Goal: Task Accomplishment & Management: Use online tool/utility

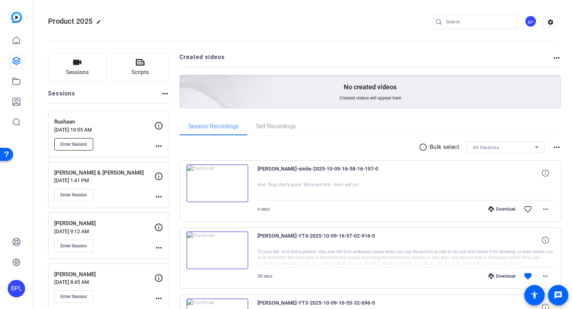
click at [76, 144] on span "Enter Session" at bounding box center [73, 144] width 27 height 6
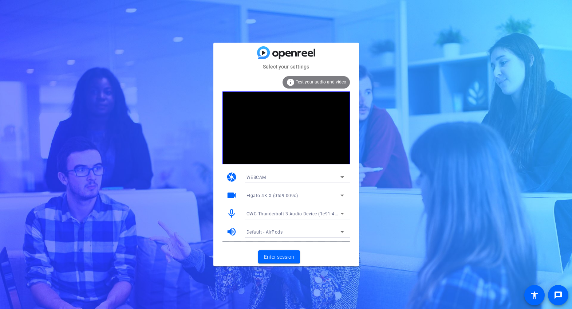
click at [282, 211] on span "OWC Thunderbolt 3 Audio Device (1e91:4001)" at bounding box center [295, 213] width 98 height 6
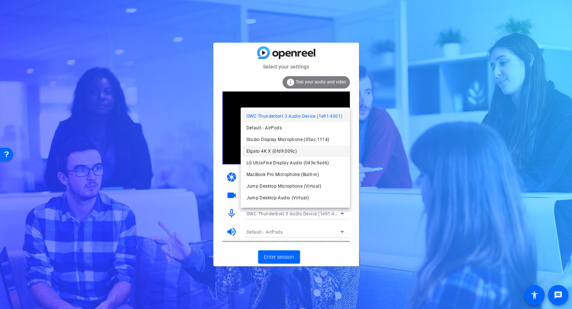
click at [279, 150] on span "Elgato 4K X (0fd9:009c)" at bounding box center [271, 151] width 51 height 9
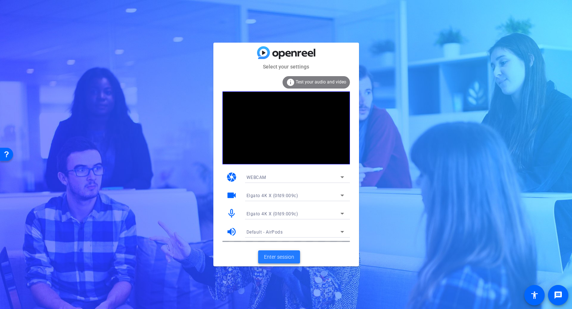
click at [279, 261] on span at bounding box center [279, 256] width 42 height 17
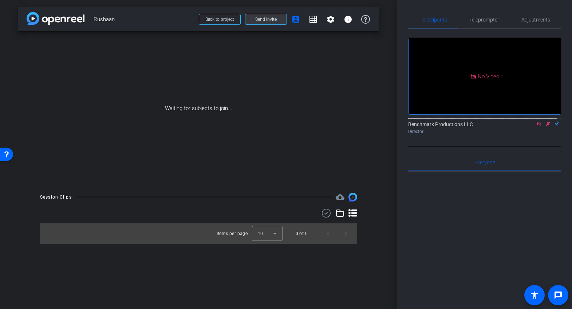
click at [270, 20] on span "Send invite" at bounding box center [265, 19] width 21 height 6
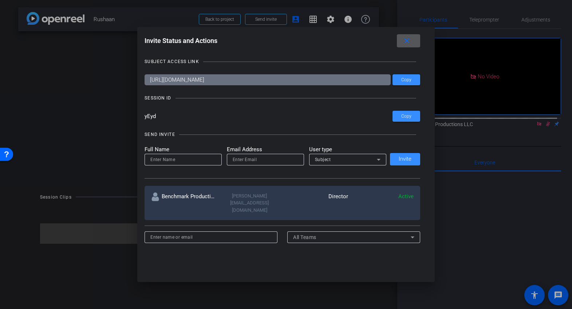
click at [241, 162] on input "email" at bounding box center [266, 159] width 66 height 9
paste input "[EMAIL_ADDRESS][DOMAIN_NAME]"
type input "[EMAIL_ADDRESS][DOMAIN_NAME]"
click at [326, 158] on span "Subject" at bounding box center [323, 159] width 16 height 5
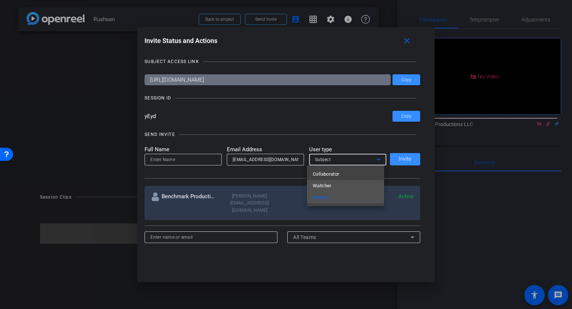
click at [328, 183] on span "Watcher" at bounding box center [322, 185] width 19 height 9
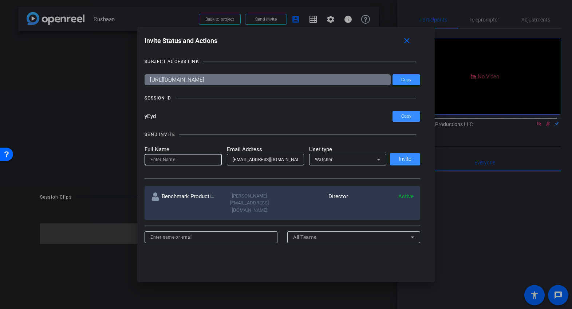
click at [189, 158] on input at bounding box center [183, 159] width 66 height 9
type input "Jack"
click at [408, 160] on span "Invite" at bounding box center [404, 158] width 13 height 5
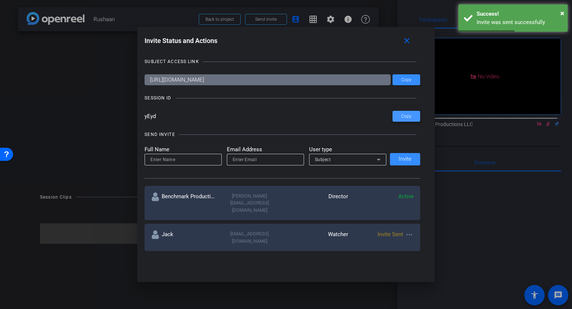
click at [412, 115] on span at bounding box center [406, 115] width 28 height 17
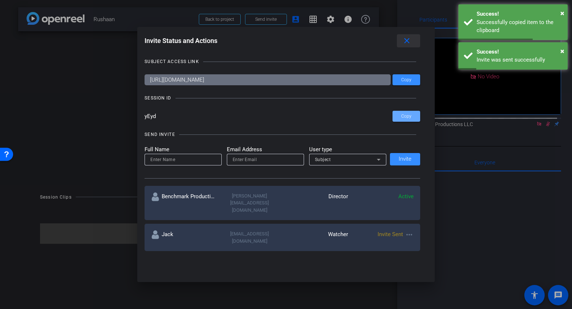
click at [411, 42] on mat-icon "close" at bounding box center [406, 40] width 9 height 9
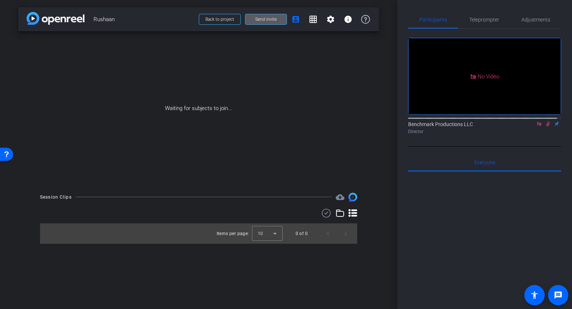
click at [536, 126] on icon at bounding box center [539, 123] width 6 height 5
click at [528, 126] on icon at bounding box center [530, 124] width 5 height 4
click at [269, 16] on span at bounding box center [265, 19] width 41 height 17
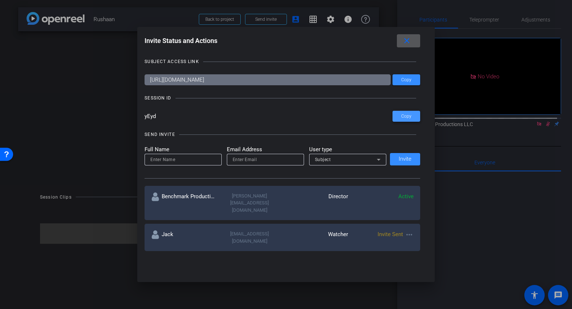
click at [414, 117] on span at bounding box center [406, 115] width 28 height 17
click at [407, 39] on mat-icon "close" at bounding box center [406, 40] width 9 height 9
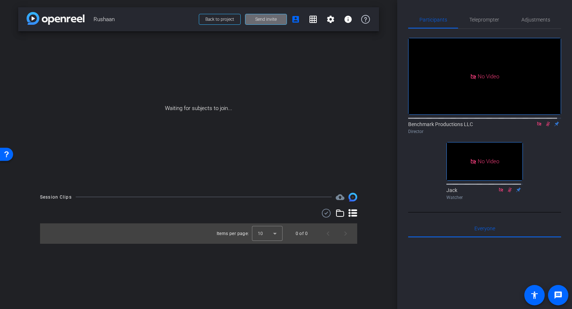
click at [262, 19] on span "Send invite" at bounding box center [265, 19] width 21 height 6
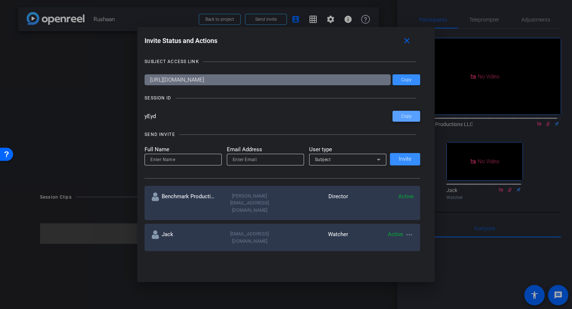
click at [397, 114] on span at bounding box center [406, 115] width 28 height 17
click at [408, 42] on mat-icon "close" at bounding box center [406, 40] width 9 height 9
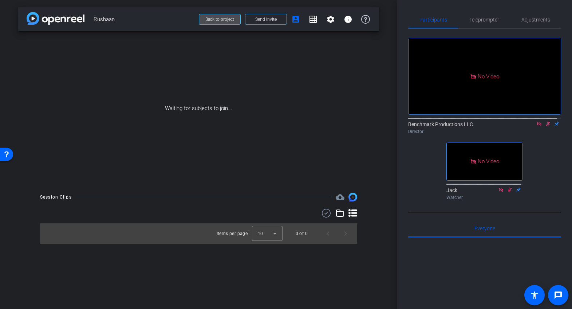
click at [215, 23] on span at bounding box center [219, 19] width 41 height 17
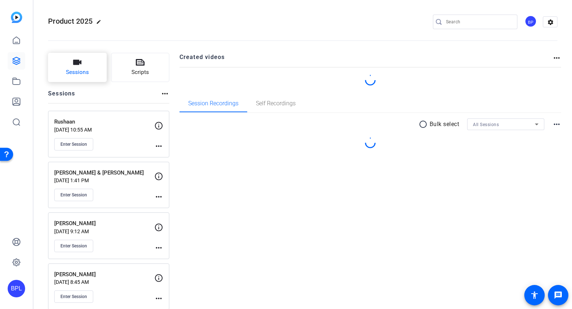
click at [82, 63] on button "Sessions" at bounding box center [77, 67] width 59 height 29
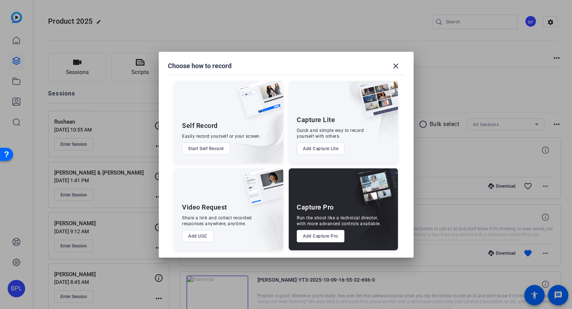
click at [323, 234] on button "Add Capture Pro" at bounding box center [321, 236] width 48 height 12
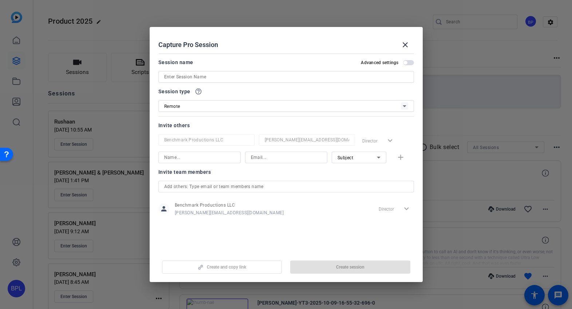
click at [192, 75] on input at bounding box center [286, 76] width 244 height 9
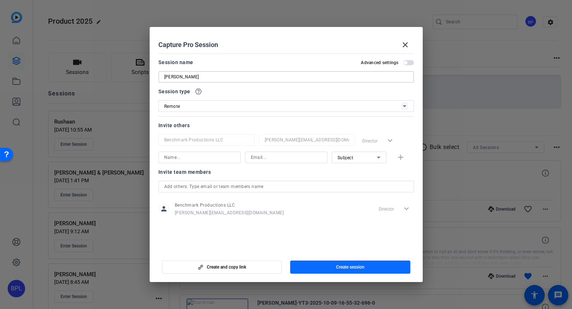
type input "[PERSON_NAME]"
click at [346, 268] on span "Create session" at bounding box center [350, 267] width 28 height 6
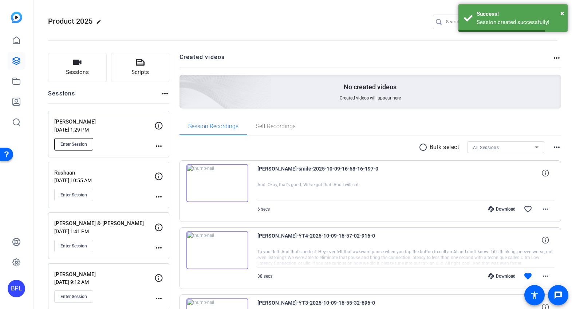
click at [78, 145] on span "Enter Session" at bounding box center [73, 144] width 27 height 6
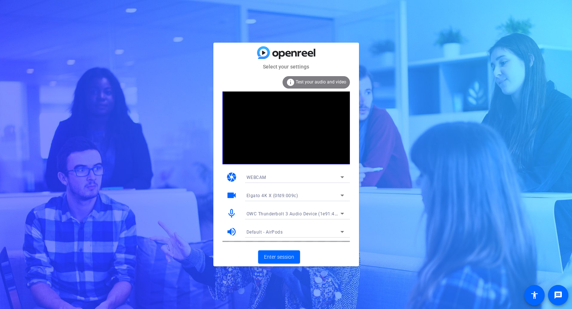
click at [276, 216] on div "OWC Thunderbolt 3 Audio Device (1e91:4001)" at bounding box center [293, 213] width 94 height 9
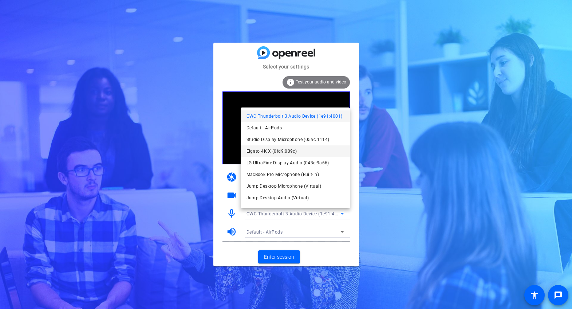
click at [284, 152] on span "Elgato 4K X (0fd9:009c)" at bounding box center [271, 151] width 51 height 9
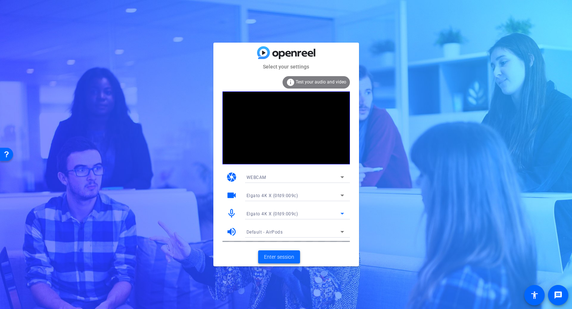
click at [285, 259] on span "Enter session" at bounding box center [279, 257] width 30 height 8
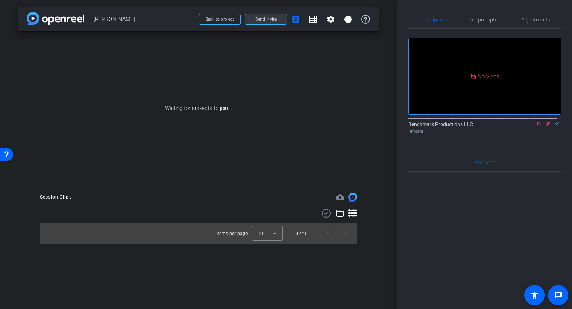
click at [274, 18] on span "Send invite" at bounding box center [265, 19] width 21 height 6
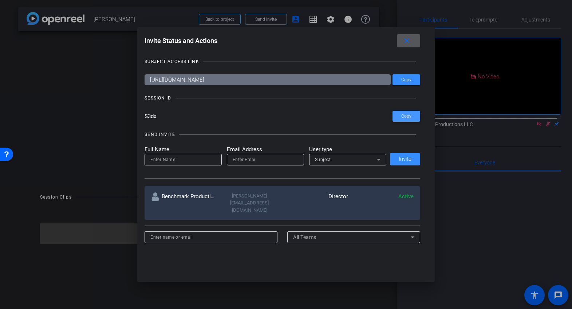
click at [403, 118] on span "Copy" at bounding box center [406, 116] width 10 height 5
click at [403, 40] on span at bounding box center [408, 40] width 23 height 17
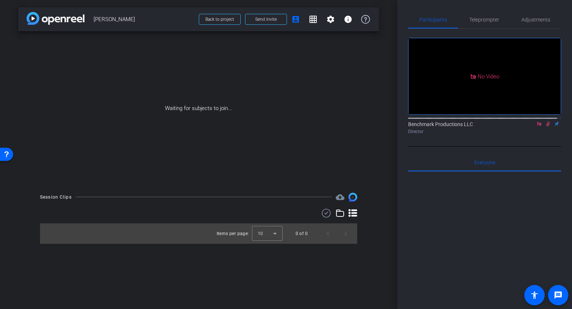
click at [536, 126] on icon at bounding box center [539, 123] width 6 height 5
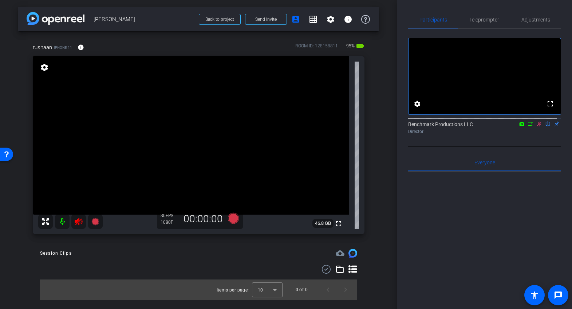
click at [62, 224] on mat-icon at bounding box center [62, 221] width 15 height 15
click at [527, 126] on icon at bounding box center [530, 123] width 6 height 5
click at [538, 19] on span "Adjustments" at bounding box center [535, 19] width 29 height 5
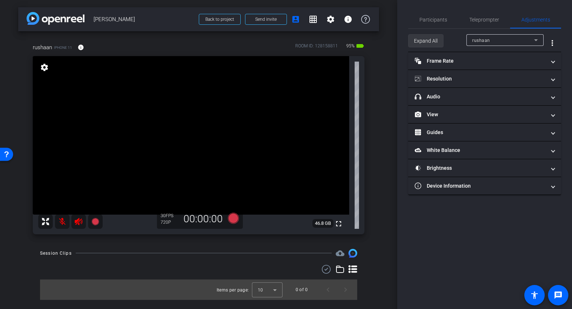
click at [423, 41] on span "Expand All" at bounding box center [426, 41] width 24 height 14
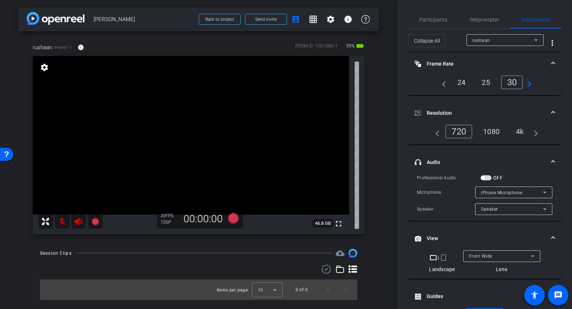
click at [522, 130] on div "4k" at bounding box center [519, 131] width 19 height 12
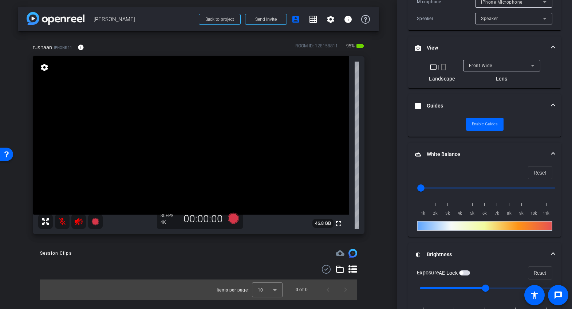
click at [473, 65] on span "Front Wide" at bounding box center [480, 65] width 23 height 5
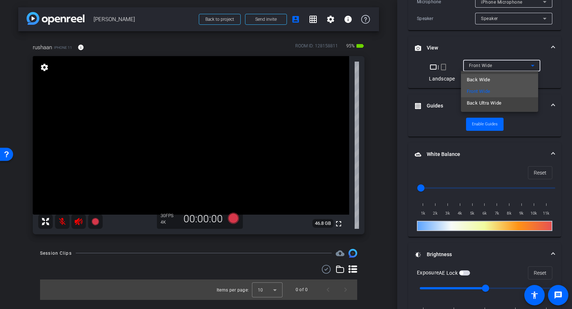
click at [485, 78] on span "Back Wide" at bounding box center [478, 79] width 23 height 9
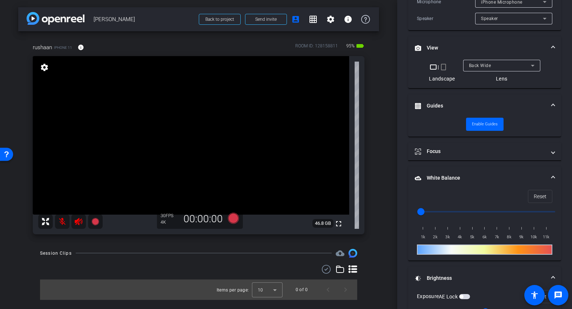
click at [441, 66] on mat-icon "crop_portrait" at bounding box center [443, 67] width 9 height 9
click at [436, 66] on mat-icon "crop_landscape" at bounding box center [436, 67] width 9 height 9
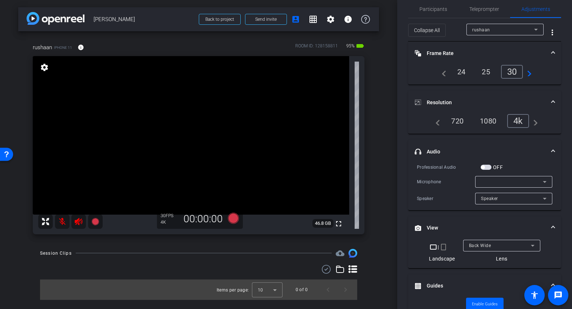
scroll to position [0, 0]
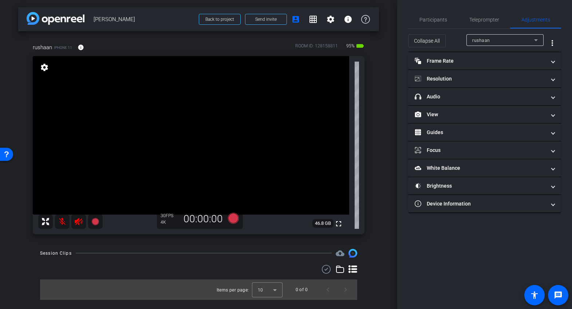
click at [391, 249] on div "arrow_back [PERSON_NAME] Back to project Send invite account_box grid_on settin…" at bounding box center [198, 154] width 397 height 309
click at [436, 42] on span "Collapse All" at bounding box center [427, 41] width 26 height 14
click at [428, 42] on span "Expand All" at bounding box center [426, 41] width 24 height 14
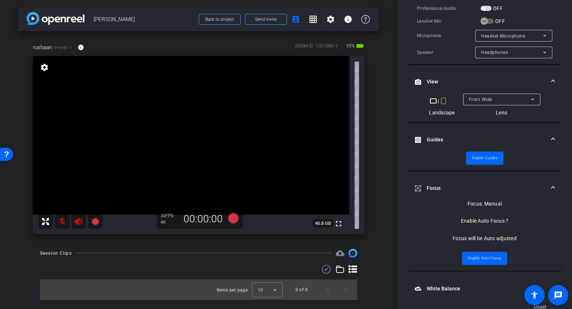
scroll to position [158, 0]
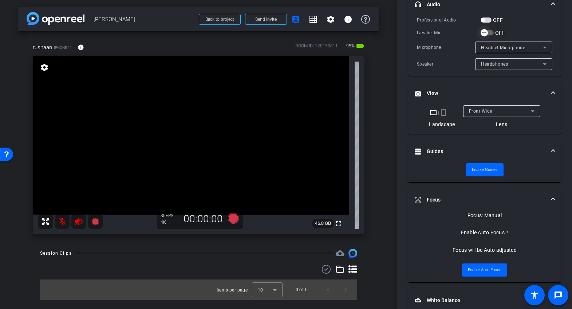
click at [490, 32] on span "button" at bounding box center [484, 32] width 15 height 15
click at [474, 105] on div "Front Wide" at bounding box center [502, 111] width 66 height 12
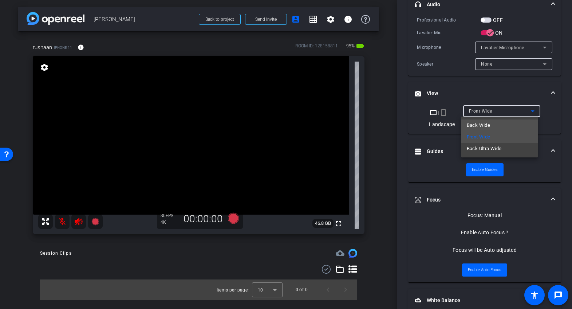
click at [473, 124] on span "Back Wide" at bounding box center [478, 125] width 23 height 9
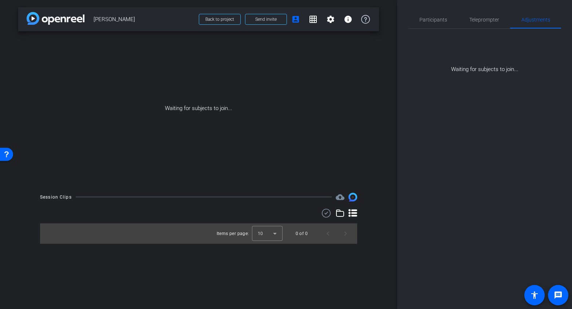
scroll to position [0, 0]
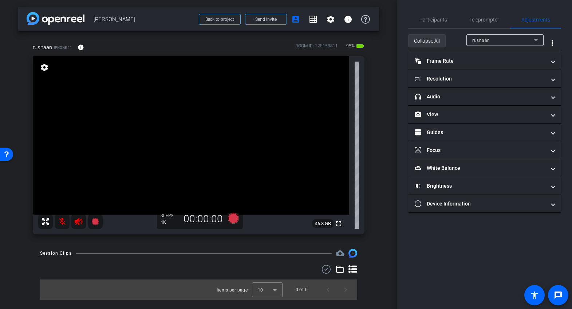
click at [429, 37] on span "Collapse All" at bounding box center [427, 41] width 26 height 14
click at [428, 42] on span "Expand All" at bounding box center [426, 41] width 24 height 14
click at [428, 20] on span "Participants" at bounding box center [433, 19] width 28 height 5
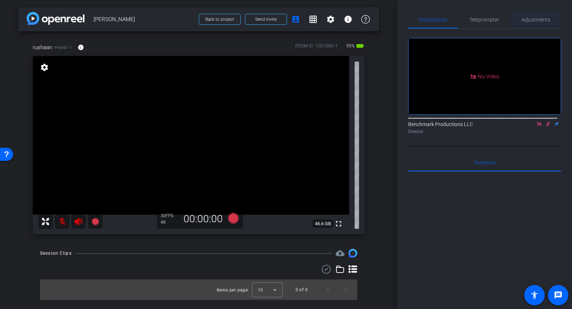
click at [531, 20] on span "Adjustments" at bounding box center [535, 19] width 29 height 5
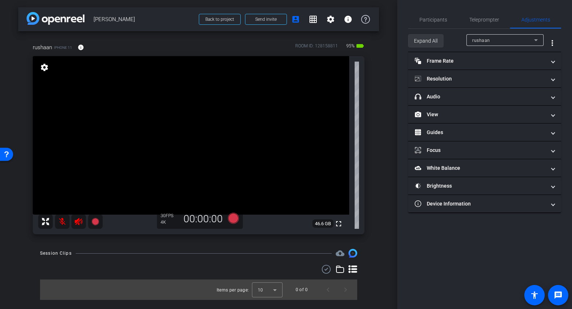
click at [421, 37] on span "Expand All" at bounding box center [426, 41] width 24 height 14
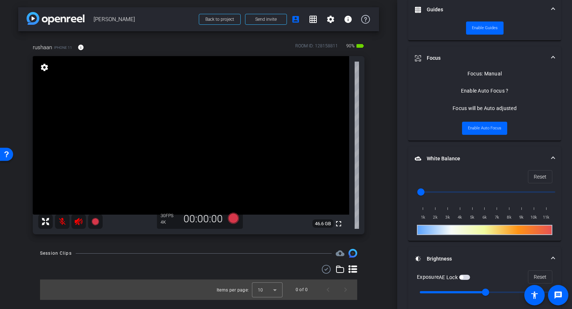
scroll to position [300, 0]
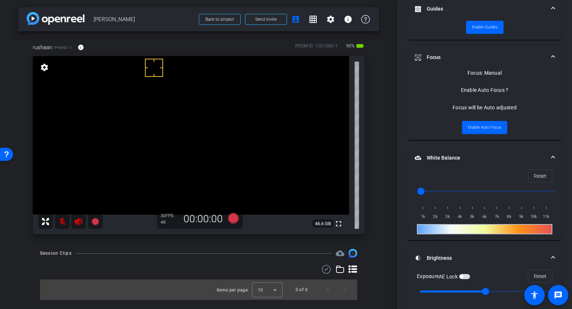
click at [463, 279] on div "Exposure AE Lock Reset" at bounding box center [484, 275] width 135 height 13
click at [465, 275] on span "button" at bounding box center [464, 276] width 11 height 5
click at [485, 23] on span "Enable Guides" at bounding box center [485, 27] width 26 height 11
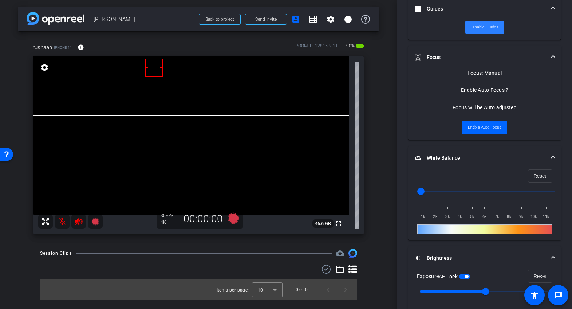
click at [483, 22] on span "Disable Guides" at bounding box center [484, 27] width 27 height 11
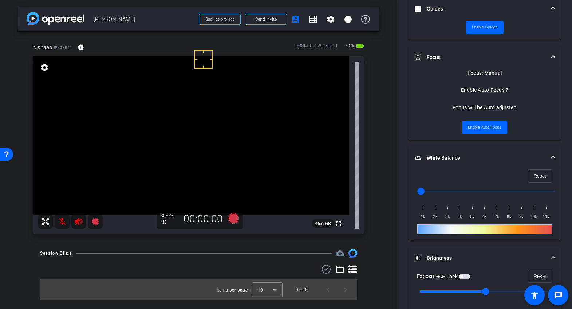
click at [471, 276] on div "Exposure AE Lock Reset" at bounding box center [484, 275] width 135 height 13
click at [465, 275] on span "button" at bounding box center [464, 276] width 11 height 5
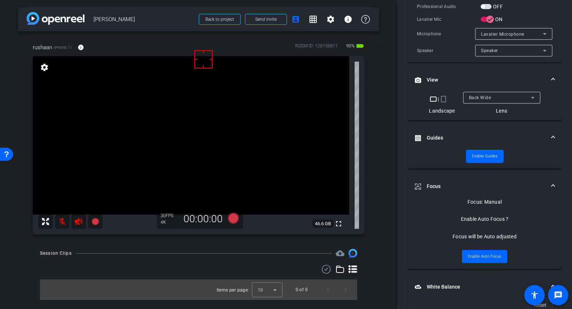
scroll to position [172, 0]
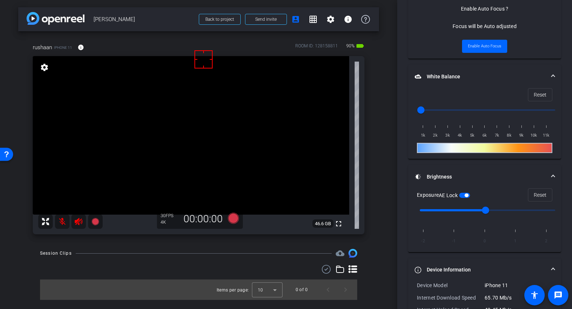
click at [432, 262] on mat-expansion-panel-header "Device Information" at bounding box center [484, 269] width 153 height 23
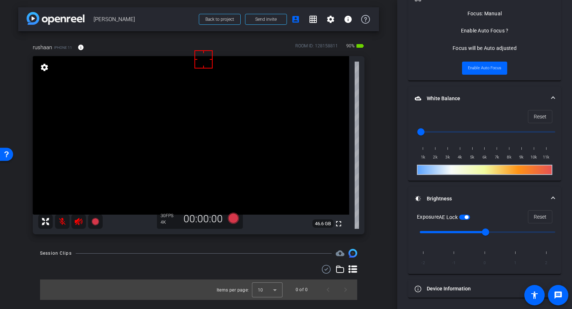
scroll to position [359, 0]
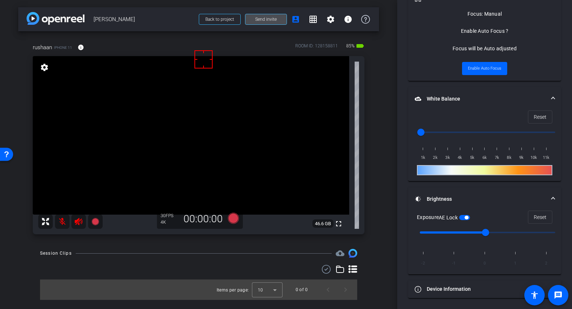
click at [275, 20] on span "Send invite" at bounding box center [265, 19] width 21 height 6
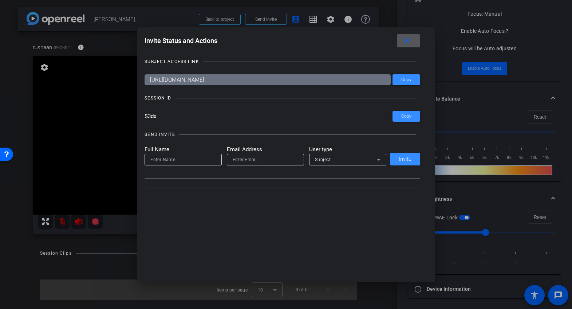
click at [271, 159] on input "email" at bounding box center [266, 159] width 66 height 9
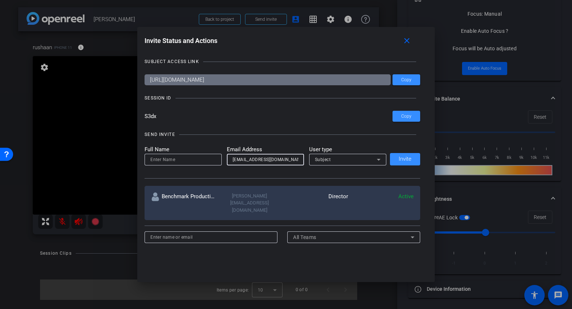
type input "[EMAIL_ADDRESS][DOMAIN_NAME]"
type input "Jack"
click at [352, 158] on div "Subject" at bounding box center [346, 159] width 62 height 9
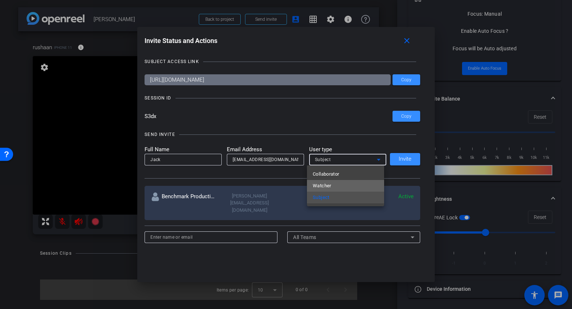
click at [334, 186] on mat-option "Watcher" at bounding box center [345, 186] width 77 height 12
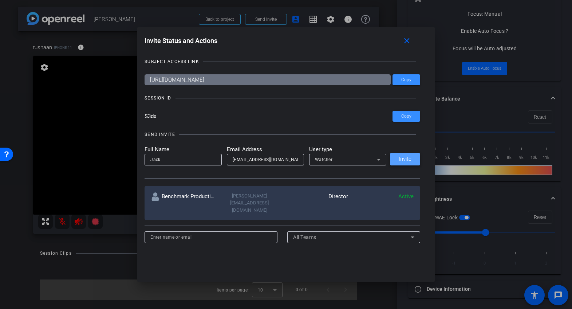
click at [398, 161] on span "Invite" at bounding box center [404, 158] width 13 height 5
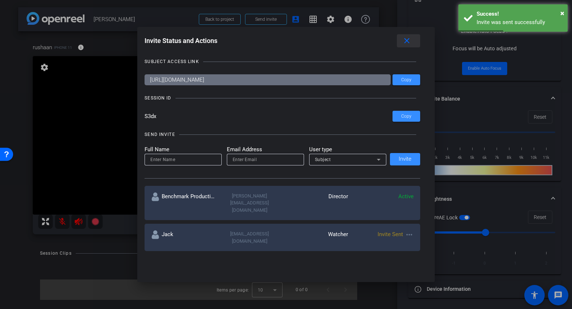
click at [418, 42] on span at bounding box center [408, 40] width 23 height 17
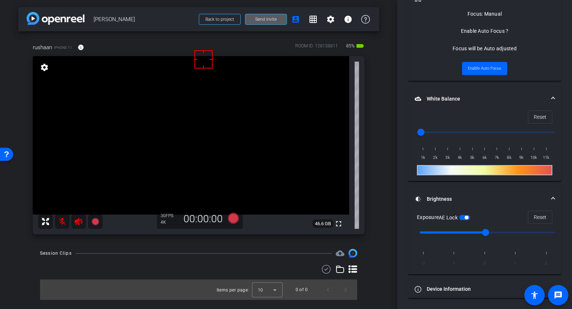
click at [270, 18] on span "Send invite" at bounding box center [265, 19] width 21 height 6
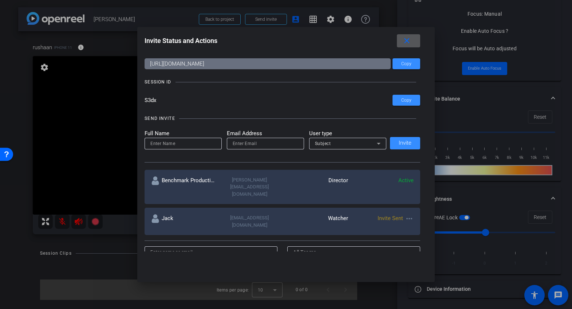
scroll to position [0, 0]
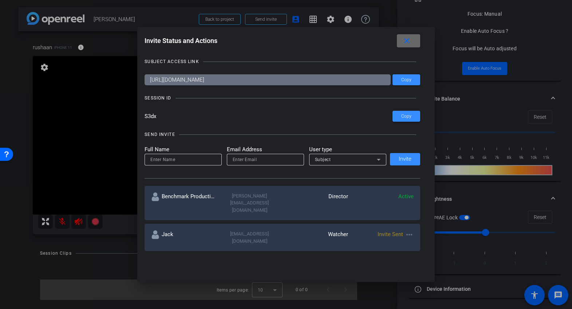
click at [410, 38] on mat-icon "close" at bounding box center [406, 40] width 9 height 9
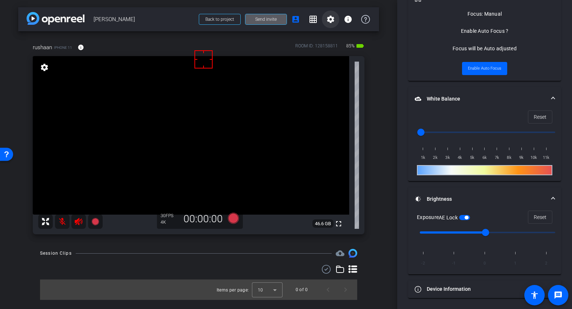
click at [326, 20] on mat-icon "settings" at bounding box center [330, 19] width 9 height 9
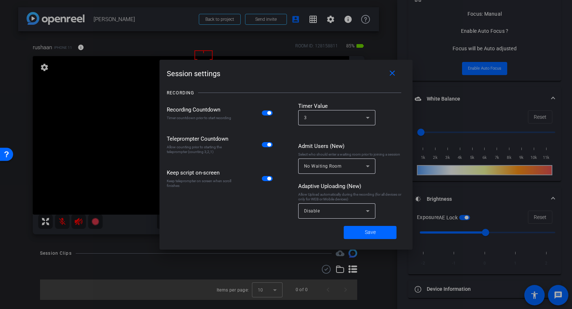
click at [262, 112] on span "button" at bounding box center [267, 112] width 11 height 5
click at [370, 227] on span at bounding box center [370, 231] width 53 height 17
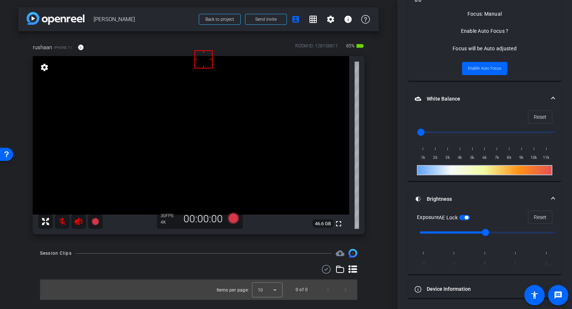
click at [254, 256] on div "Session Clips cloud_upload" at bounding box center [198, 253] width 317 height 9
click at [235, 221] on icon at bounding box center [232, 218] width 11 height 11
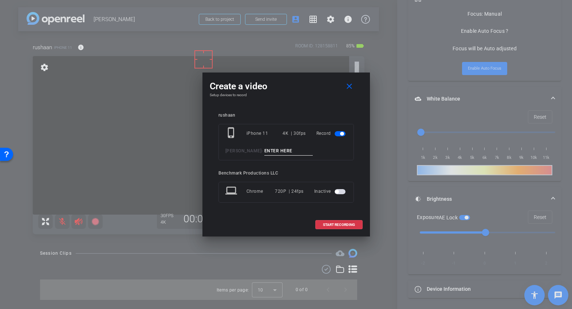
click at [292, 146] on div "phone_iphone iPhone 11 4K | 30fps Record [PERSON_NAME] -" at bounding box center [285, 142] width 135 height 36
click at [291, 148] on input at bounding box center [288, 150] width 49 height 9
type input "test1"
click at [344, 86] on span at bounding box center [350, 86] width 23 height 17
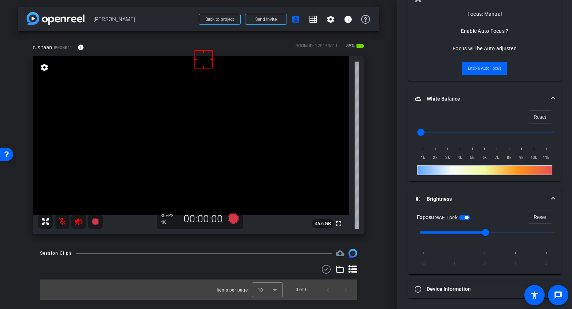
scroll to position [281, 0]
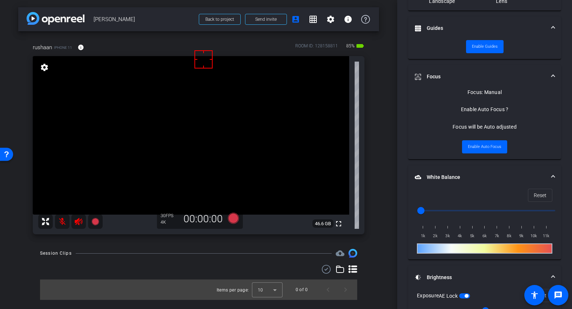
click at [182, 162] on video at bounding box center [191, 135] width 316 height 158
click at [198, 165] on video at bounding box center [191, 135] width 316 height 158
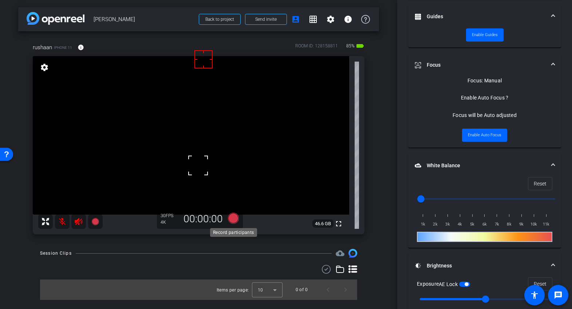
click at [231, 222] on icon at bounding box center [233, 217] width 17 height 13
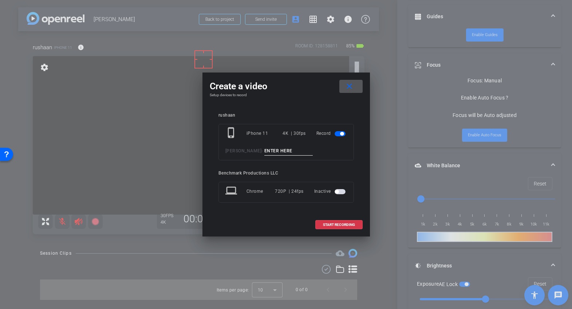
click at [290, 153] on input at bounding box center [288, 150] width 49 height 9
paste input "test1"
type input "test1"
click at [345, 221] on span at bounding box center [339, 224] width 47 height 17
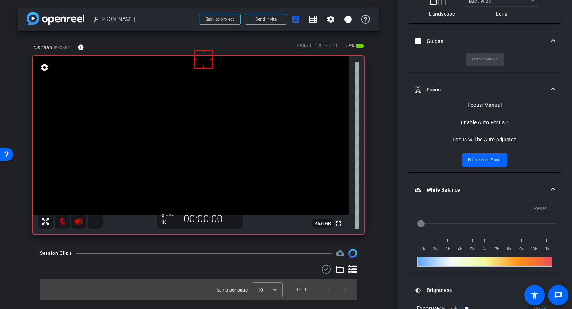
scroll to position [317, 0]
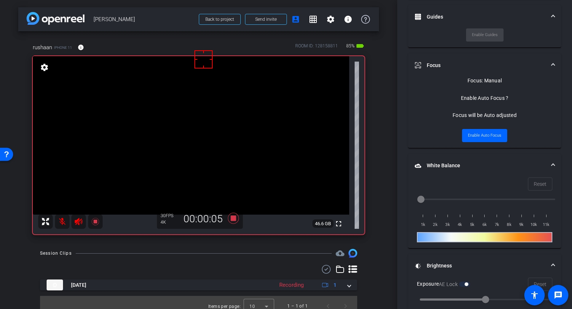
click at [64, 222] on mat-icon at bounding box center [62, 221] width 15 height 15
click at [62, 222] on mat-icon at bounding box center [62, 221] width 15 height 15
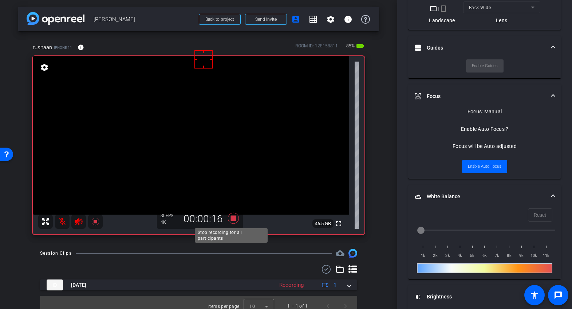
click at [232, 218] on icon at bounding box center [232, 218] width 11 height 11
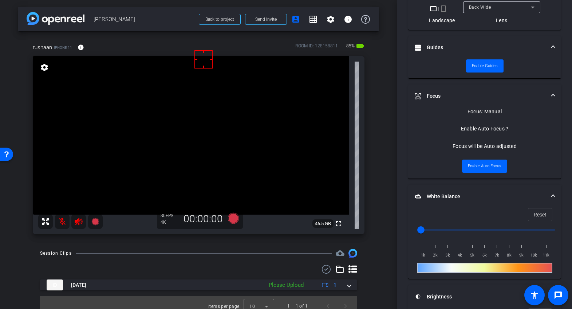
click at [350, 267] on icon at bounding box center [352, 269] width 9 height 8
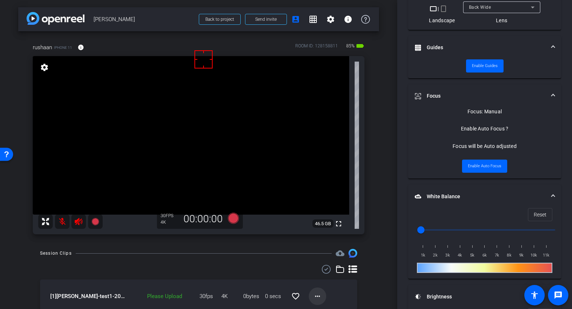
click at [313, 297] on mat-icon "more_horiz" at bounding box center [317, 296] width 9 height 9
click at [317, 262] on span "Upload" at bounding box center [325, 262] width 29 height 9
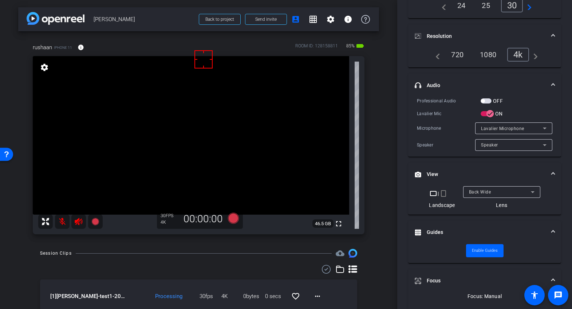
scroll to position [0, 0]
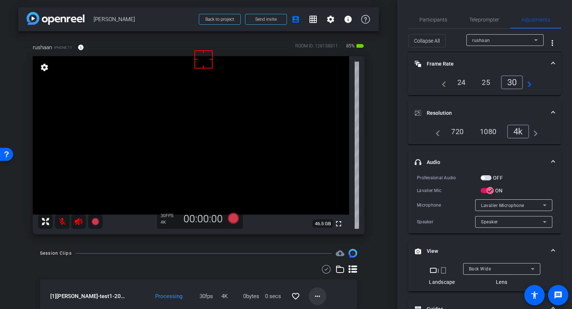
click at [314, 295] on mat-icon "more_horiz" at bounding box center [317, 296] width 9 height 9
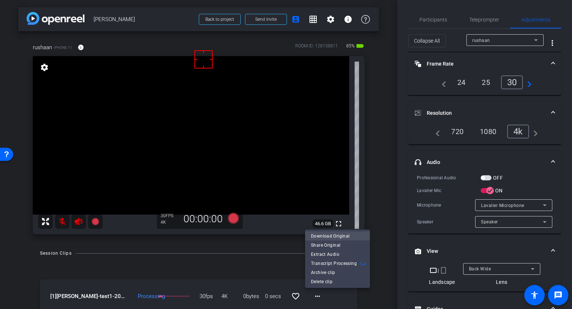
click at [321, 234] on span "Download Original" at bounding box center [337, 235] width 53 height 9
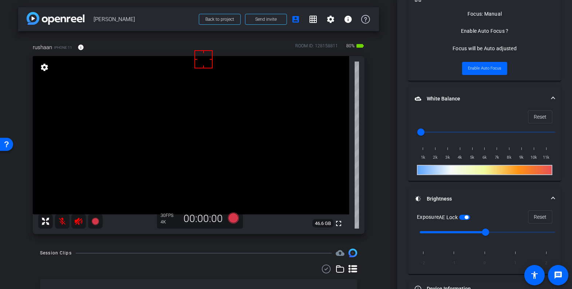
scroll to position [41, 0]
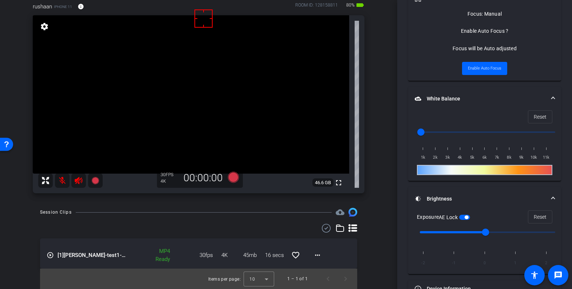
click at [195, 236] on div "play_circle_outline [1] [PERSON_NAME]-test1-2025-10-10-13-57-57-094-0 MP4 Ready…" at bounding box center [198, 256] width 317 height 65
click at [219, 223] on div "Session Clips cloud_upload play_circle_outline [1] [PERSON_NAME]-test1-2025-10-…" at bounding box center [198, 248] width 361 height 81
click at [231, 176] on icon at bounding box center [232, 177] width 11 height 11
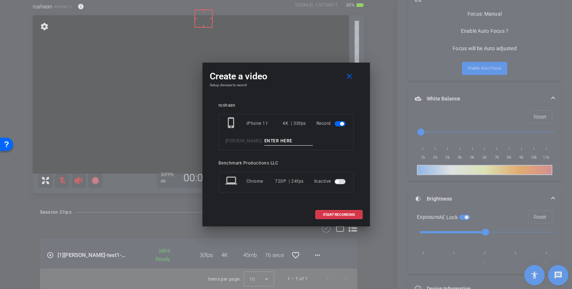
click at [282, 138] on input at bounding box center [288, 140] width 49 height 9
type input "tes"
click at [350, 73] on mat-icon "close" at bounding box center [349, 76] width 9 height 9
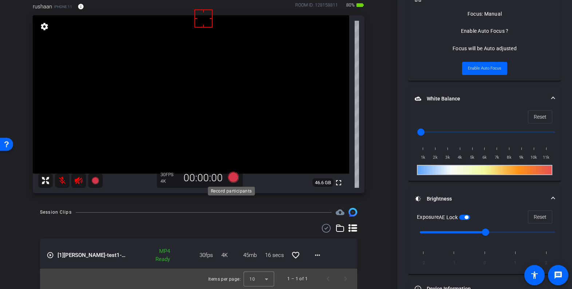
click at [234, 179] on icon at bounding box center [232, 177] width 11 height 11
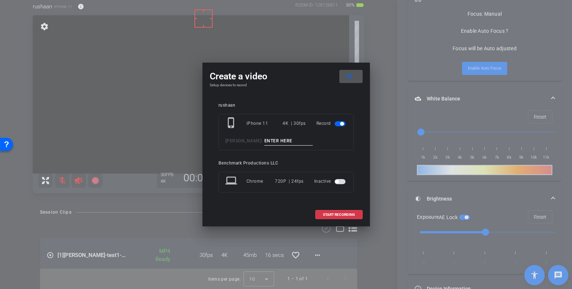
click at [290, 139] on input at bounding box center [288, 140] width 49 height 9
type input "take1"
click at [347, 217] on span at bounding box center [339, 214] width 47 height 17
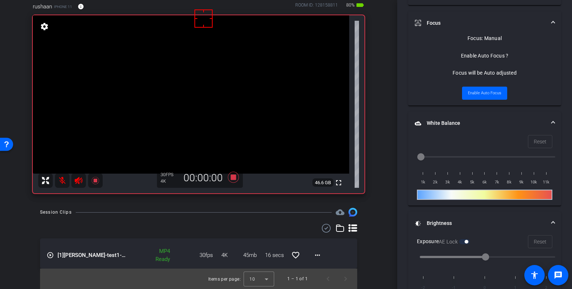
scroll to position [383, 0]
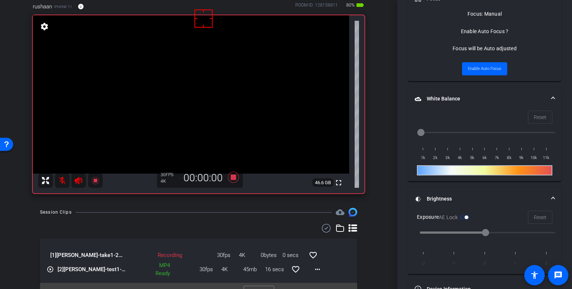
click at [157, 200] on div "rushaan iPhone 11 info ROOM ID: 128158811 80% battery_std fullscreen settings 4…" at bounding box center [198, 96] width 361 height 210
click at [62, 182] on mat-icon at bounding box center [62, 180] width 15 height 15
click at [64, 182] on mat-icon at bounding box center [62, 180] width 15 height 15
click at [62, 182] on mat-icon at bounding box center [62, 180] width 15 height 15
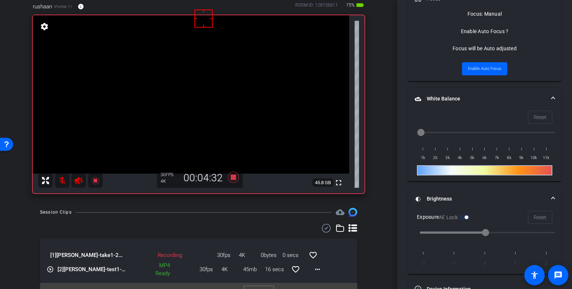
click at [66, 209] on div "Session Clips" at bounding box center [56, 212] width 32 height 7
click at [63, 181] on mat-icon at bounding box center [62, 180] width 15 height 15
click at [62, 182] on mat-icon at bounding box center [62, 180] width 15 height 15
click at [229, 175] on icon at bounding box center [232, 177] width 11 height 11
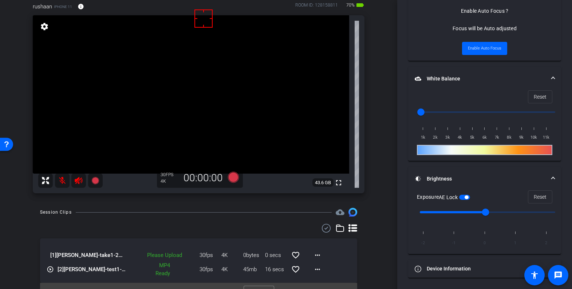
scroll to position [359, 0]
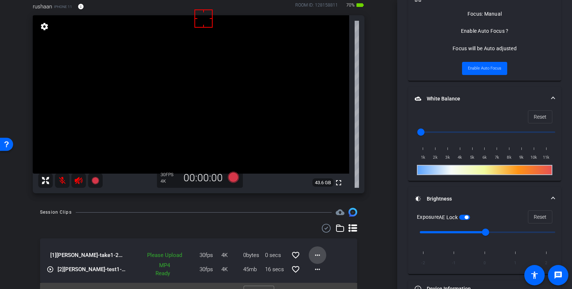
click at [318, 252] on span at bounding box center [317, 254] width 17 height 17
click at [325, 223] on span "Upload" at bounding box center [325, 222] width 29 height 9
click at [315, 253] on mat-icon "more_horiz" at bounding box center [317, 255] width 9 height 9
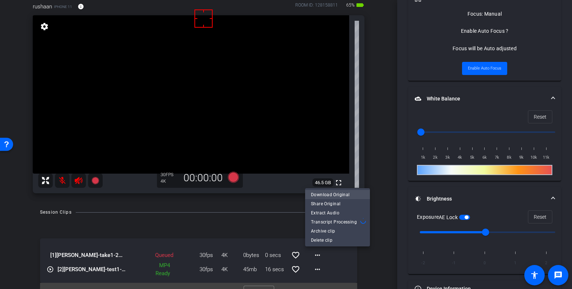
click at [332, 193] on span "Download Original" at bounding box center [337, 194] width 53 height 9
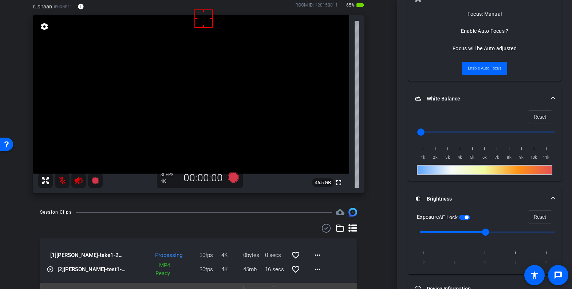
click at [248, 229] on div at bounding box center [198, 228] width 317 height 9
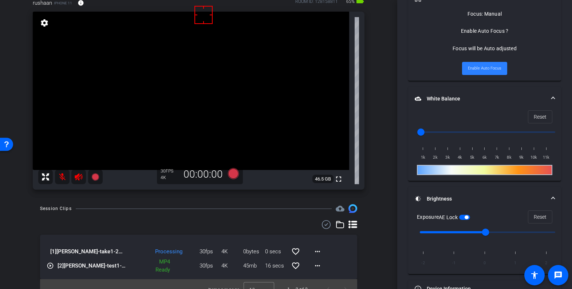
click at [482, 68] on span "Enable Auto Focus" at bounding box center [484, 68] width 33 height 11
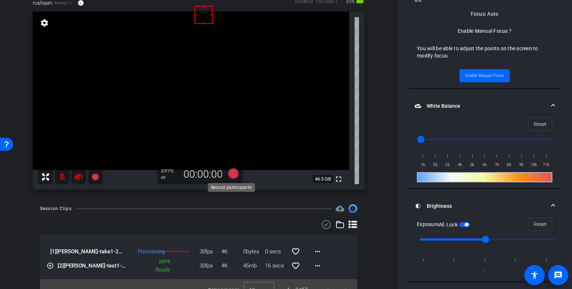
click at [229, 174] on icon at bounding box center [232, 173] width 11 height 11
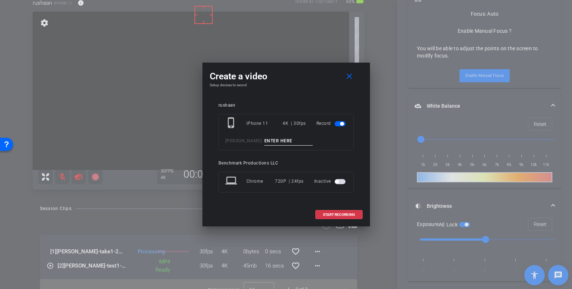
click at [287, 142] on input at bounding box center [288, 140] width 49 height 9
type input "YT1"
click at [335, 217] on span "START RECORDING" at bounding box center [339, 215] width 32 height 4
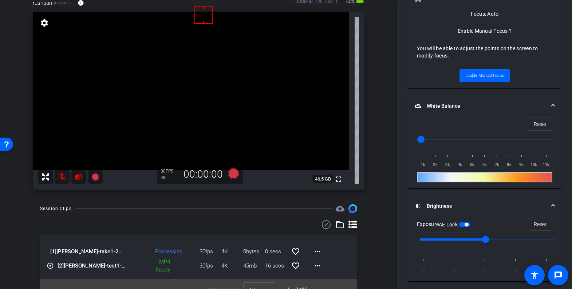
scroll to position [383, 0]
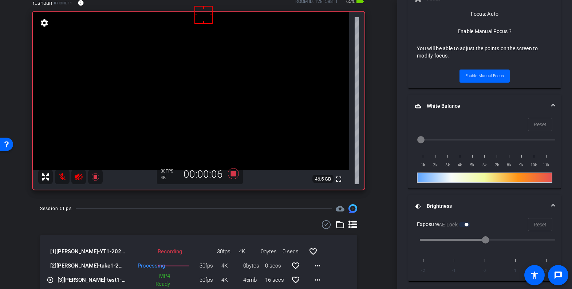
click at [63, 177] on mat-icon at bounding box center [62, 177] width 15 height 15
click at [65, 179] on mat-icon at bounding box center [62, 177] width 15 height 15
click at [231, 172] on icon at bounding box center [232, 173] width 11 height 11
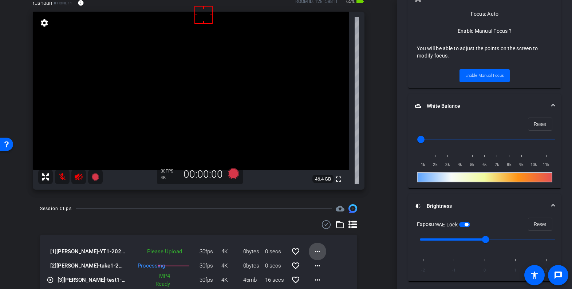
click at [316, 251] on mat-icon "more_horiz" at bounding box center [317, 251] width 9 height 9
click at [316, 217] on span "Upload" at bounding box center [325, 218] width 29 height 9
click at [235, 215] on div "Session Clips cloud_upload [1] [PERSON_NAME]-YT1-2025-10-10-14-30-28-457-0 Uplo…" at bounding box center [198, 259] width 361 height 110
click at [230, 173] on icon at bounding box center [232, 173] width 11 height 11
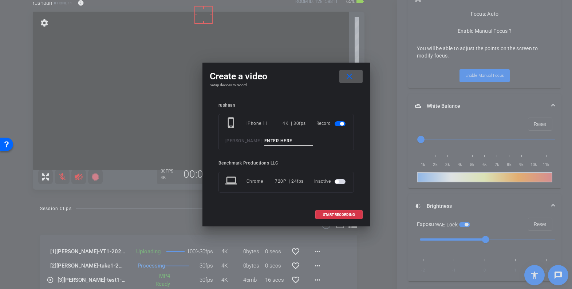
click at [283, 140] on input at bounding box center [288, 140] width 49 height 9
type input "yt2"
click at [350, 220] on span at bounding box center [339, 214] width 47 height 17
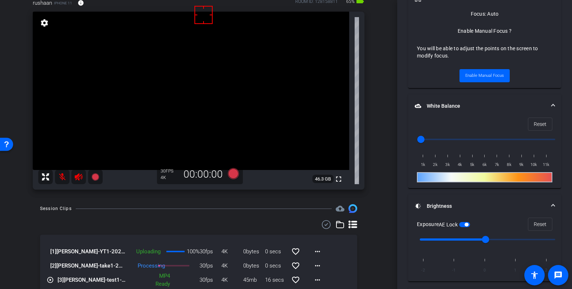
scroll to position [383, 0]
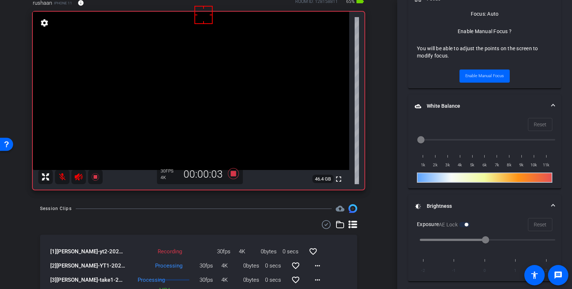
click at [61, 177] on mat-icon at bounding box center [62, 177] width 15 height 15
click at [316, 266] on mat-icon "more_horiz" at bounding box center [317, 265] width 9 height 9
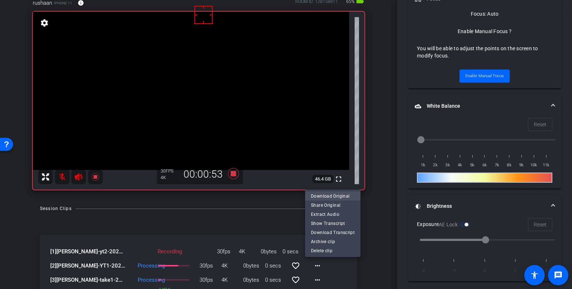
click at [329, 195] on span "Download Original" at bounding box center [333, 196] width 44 height 9
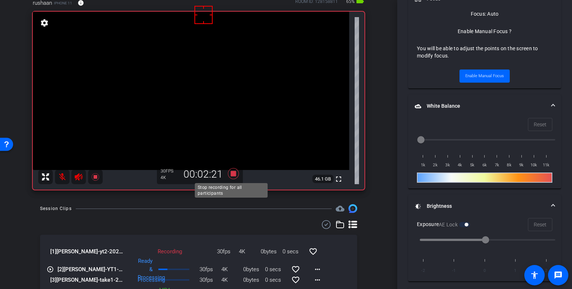
click at [231, 175] on icon at bounding box center [232, 173] width 11 height 11
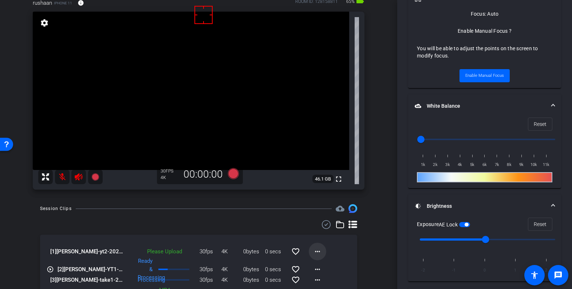
click at [315, 253] on mat-icon "more_horiz" at bounding box center [317, 251] width 9 height 9
click at [322, 218] on span "Upload" at bounding box center [325, 218] width 29 height 9
click at [361, 260] on div "Session Clips cloud_upload [1] [PERSON_NAME]-yt2-2025-10-10-14-31-36-303-0 Proc…" at bounding box center [198, 266] width 361 height 124
click at [234, 206] on div "Session Clips cloud_upload" at bounding box center [198, 208] width 317 height 9
click at [232, 176] on icon at bounding box center [232, 173] width 11 height 11
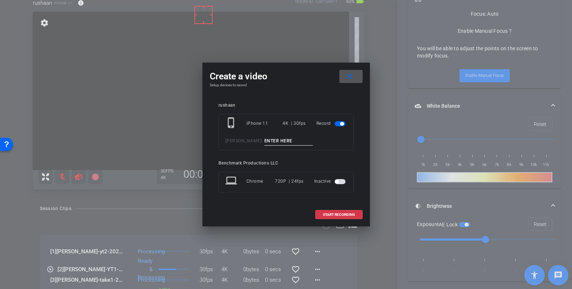
click at [279, 139] on input at bounding box center [288, 140] width 49 height 9
type input "Redo end"
click at [337, 217] on span at bounding box center [339, 214] width 47 height 17
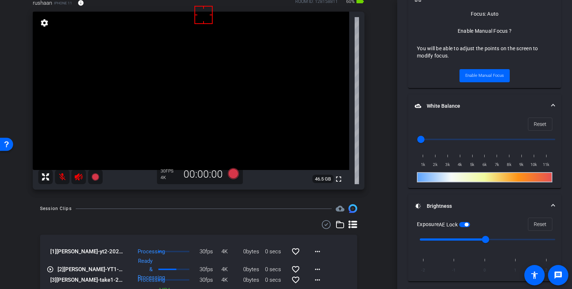
scroll to position [383, 0]
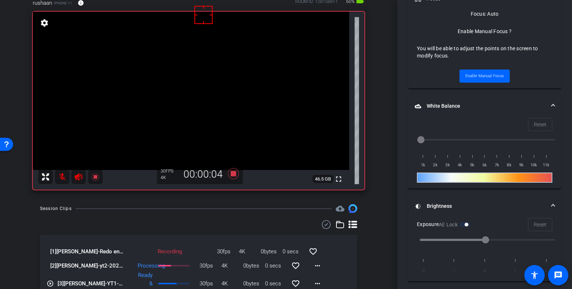
click at [64, 178] on mat-icon at bounding box center [62, 177] width 15 height 15
click at [62, 179] on mat-icon at bounding box center [62, 177] width 15 height 15
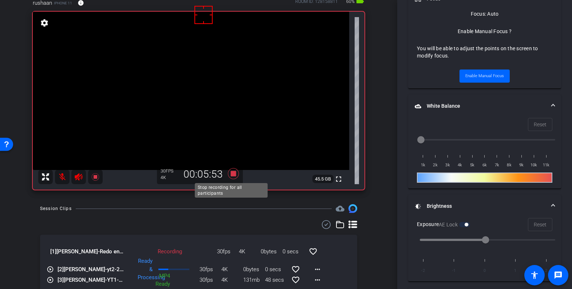
click at [233, 173] on icon at bounding box center [232, 173] width 11 height 11
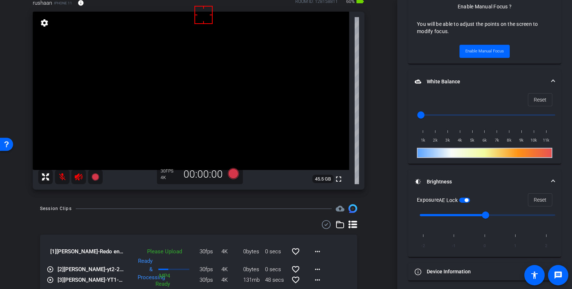
scroll to position [359, 0]
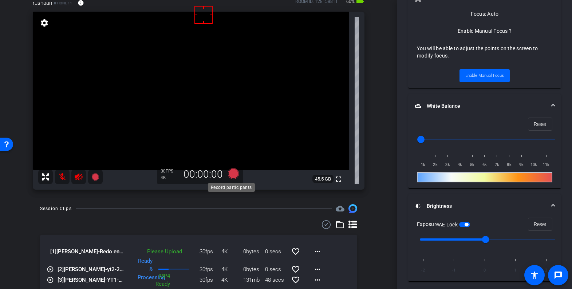
click at [230, 172] on icon at bounding box center [232, 173] width 11 height 11
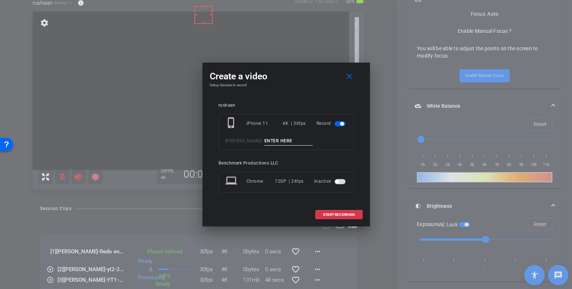
click at [281, 140] on input at bounding box center [288, 140] width 49 height 9
type input "End"
click at [334, 215] on span "START RECORDING" at bounding box center [339, 215] width 32 height 4
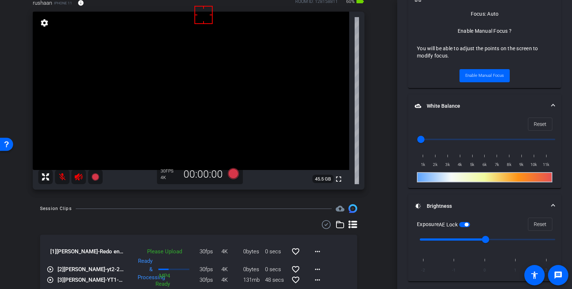
scroll to position [383, 0]
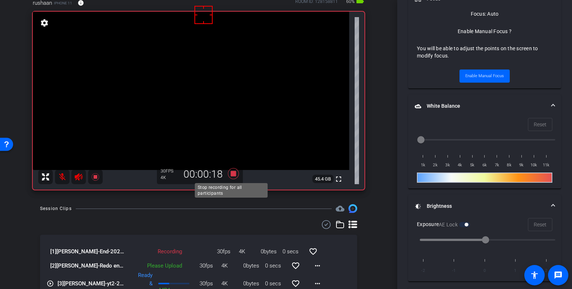
click at [229, 172] on icon at bounding box center [232, 173] width 11 height 11
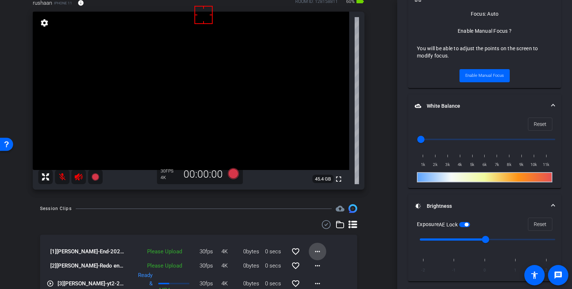
click at [318, 252] on span at bounding box center [317, 251] width 17 height 17
click at [328, 219] on span "Upload" at bounding box center [325, 218] width 29 height 9
click at [318, 265] on span at bounding box center [317, 265] width 17 height 17
click at [321, 231] on span "Upload" at bounding box center [325, 232] width 29 height 9
click at [316, 251] on mat-icon "more_horiz" at bounding box center [317, 251] width 9 height 9
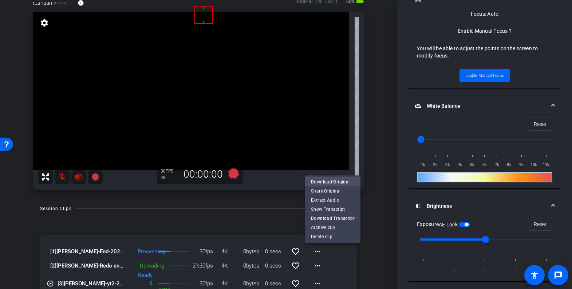
click at [322, 181] on span "Download Original" at bounding box center [333, 182] width 44 height 9
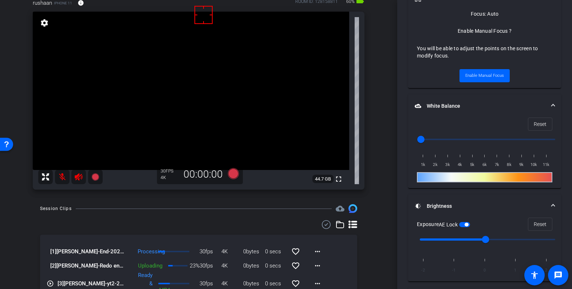
click at [230, 172] on icon at bounding box center [232, 173] width 11 height 11
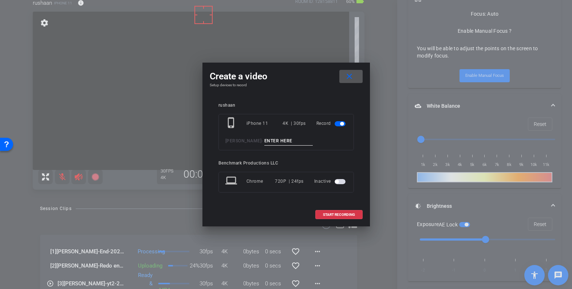
click at [277, 140] on input at bounding box center [288, 140] width 49 height 9
type input "Open take2"
click at [328, 216] on span "START RECORDING" at bounding box center [339, 215] width 32 height 4
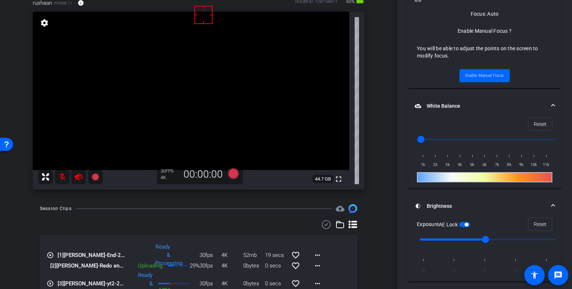
scroll to position [383, 0]
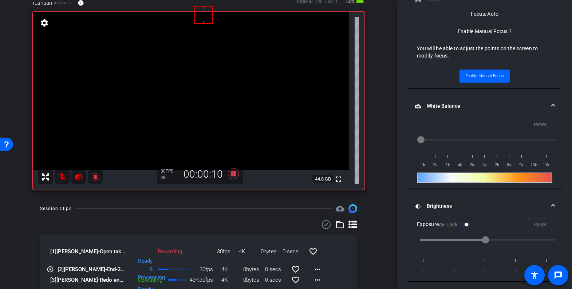
click at [63, 179] on mat-icon at bounding box center [62, 177] width 15 height 15
click at [231, 171] on icon at bounding box center [232, 173] width 11 height 11
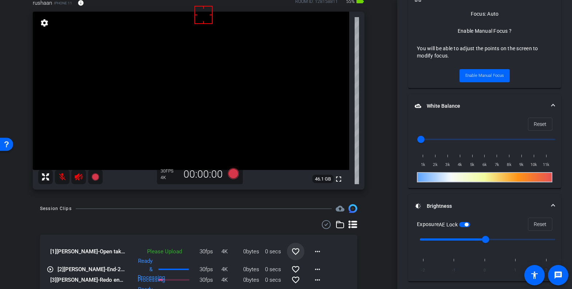
click at [293, 253] on mat-icon "favorite_border" at bounding box center [295, 251] width 9 height 9
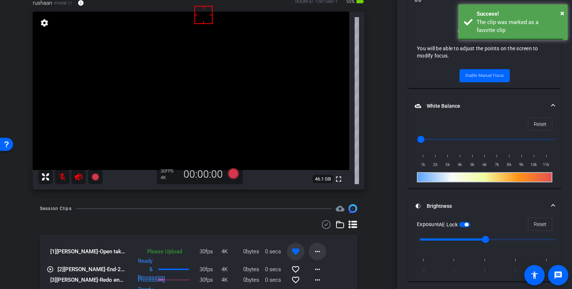
click at [313, 250] on mat-icon "more_horiz" at bounding box center [317, 251] width 9 height 9
click at [326, 217] on span "Upload" at bounding box center [325, 218] width 29 height 9
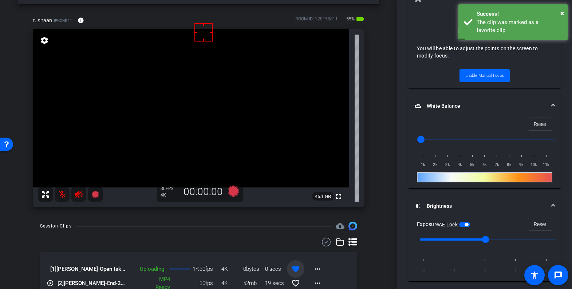
scroll to position [39, 0]
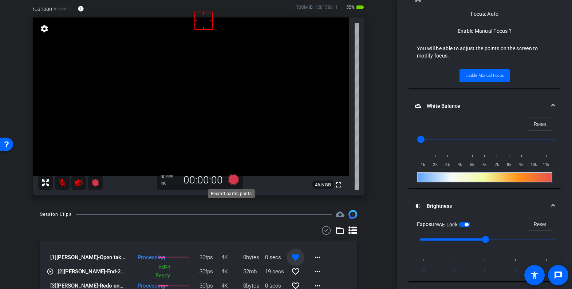
click at [231, 182] on icon at bounding box center [232, 179] width 11 height 11
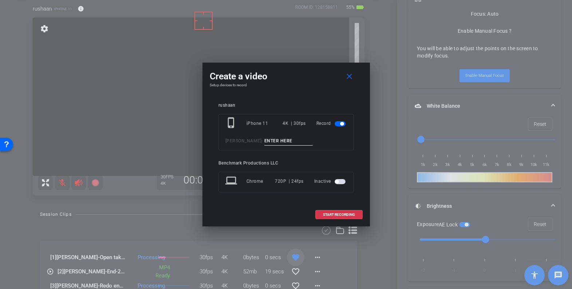
click at [283, 143] on input at bounding box center [288, 140] width 49 height 9
type input "Redo sl 1"
click at [340, 214] on span "START RECORDING" at bounding box center [339, 215] width 32 height 4
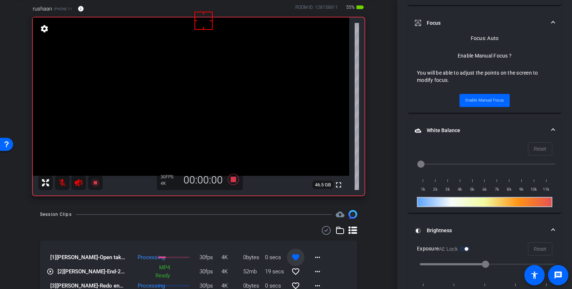
scroll to position [383, 0]
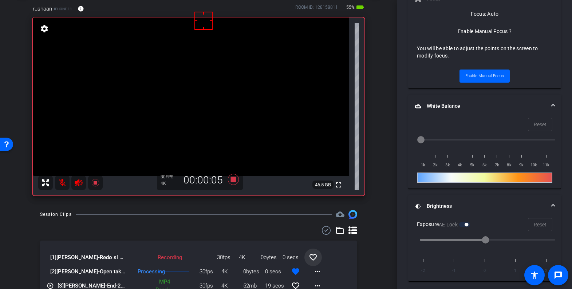
click at [59, 185] on mat-icon at bounding box center [62, 182] width 15 height 15
click at [314, 271] on mat-icon "more_horiz" at bounding box center [317, 271] width 9 height 9
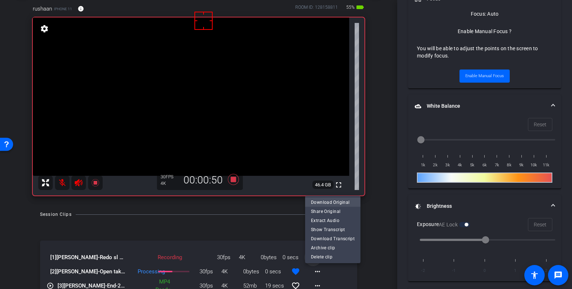
click at [324, 203] on span "Download Original" at bounding box center [333, 202] width 44 height 9
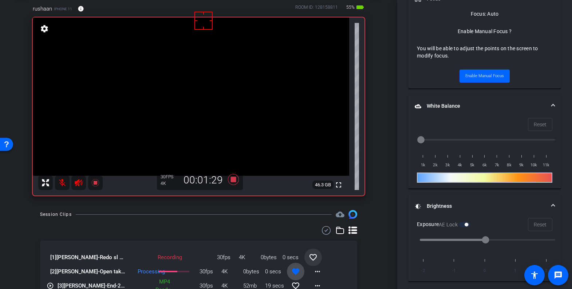
click at [291, 273] on mat-icon "favorite" at bounding box center [295, 271] width 9 height 9
click at [71, 207] on div "arrow_back [PERSON_NAME] Back to project Send invite account_box grid_on settin…" at bounding box center [198, 105] width 397 height 289
click at [62, 185] on mat-icon at bounding box center [62, 182] width 15 height 15
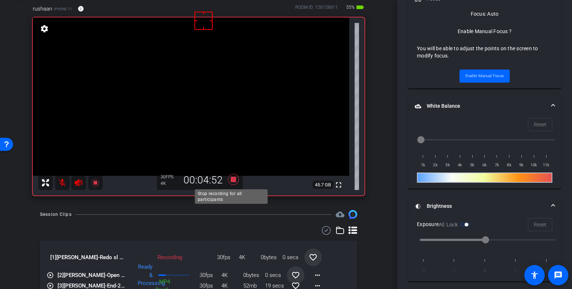
click at [229, 181] on icon at bounding box center [232, 179] width 11 height 11
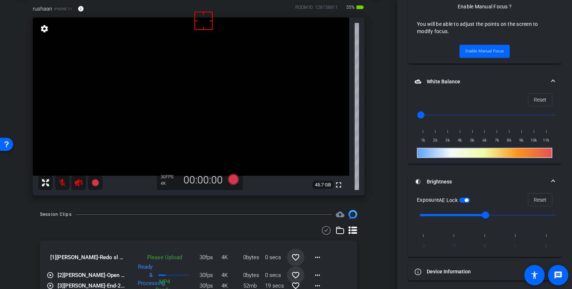
scroll to position [359, 0]
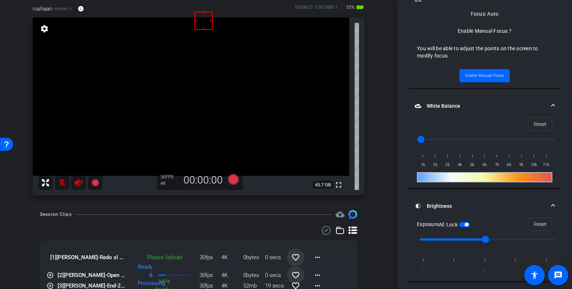
click at [294, 257] on mat-icon "favorite_border" at bounding box center [295, 257] width 9 height 9
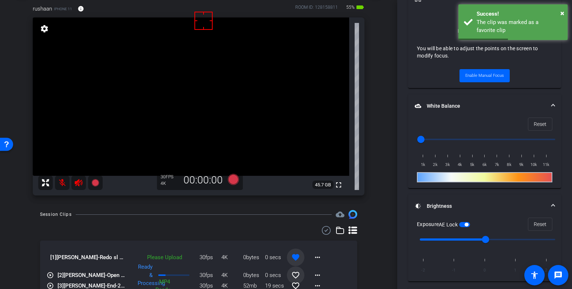
click at [313, 258] on mat-icon "more_horiz" at bounding box center [317, 257] width 9 height 9
click at [327, 223] on span "Upload" at bounding box center [325, 224] width 29 height 9
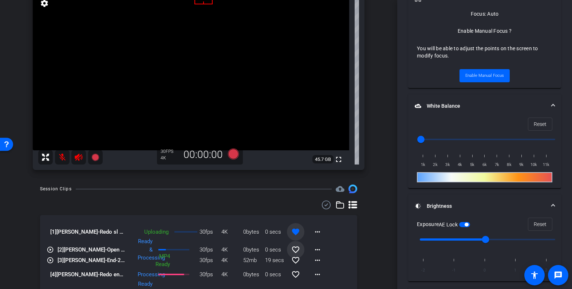
scroll to position [40, 0]
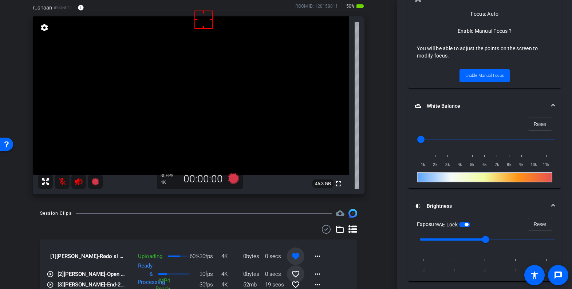
click at [227, 229] on div at bounding box center [198, 229] width 317 height 9
click at [230, 183] on icon at bounding box center [233, 178] width 17 height 13
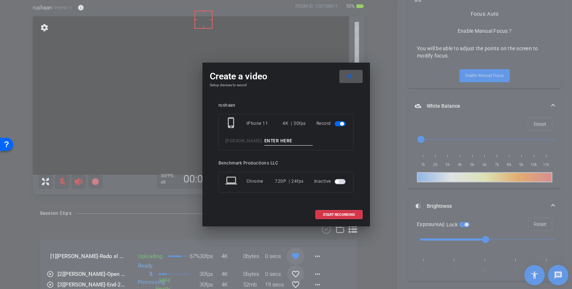
click at [274, 137] on input at bounding box center [288, 140] width 49 height 9
type input "smile"
click at [349, 213] on span "START RECORDING" at bounding box center [339, 215] width 32 height 4
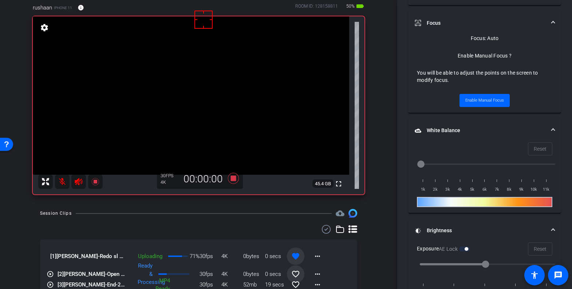
scroll to position [383, 0]
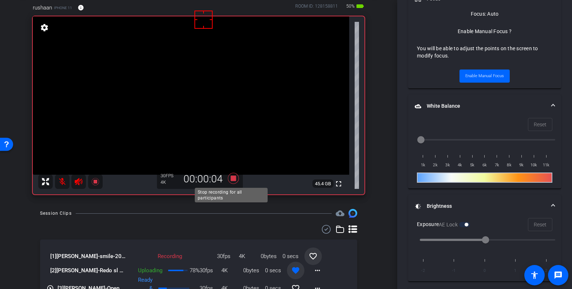
click at [230, 175] on icon at bounding box center [232, 178] width 11 height 11
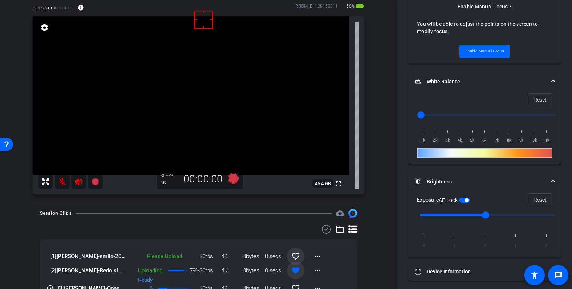
scroll to position [359, 0]
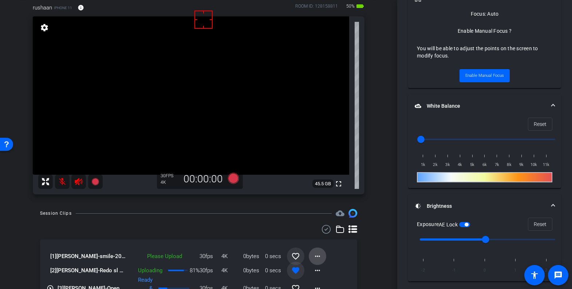
click at [313, 255] on mat-icon "more_horiz" at bounding box center [317, 256] width 9 height 9
click at [324, 223] on span "Upload" at bounding box center [325, 223] width 29 height 9
click at [292, 255] on mat-icon "favorite_border" at bounding box center [295, 256] width 9 height 9
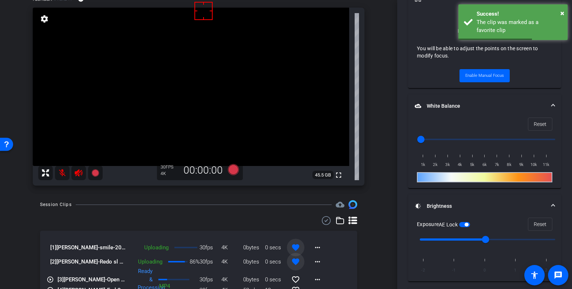
scroll to position [49, 0]
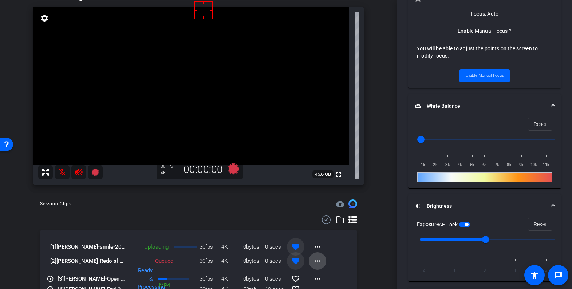
click at [316, 258] on mat-icon "more_horiz" at bounding box center [317, 261] width 9 height 9
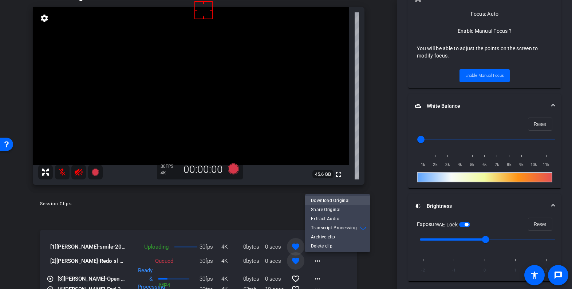
click at [330, 197] on span "Download Original" at bounding box center [337, 200] width 53 height 9
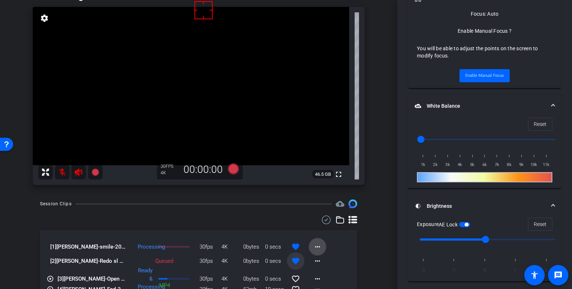
click at [315, 245] on mat-icon "more_horiz" at bounding box center [317, 246] width 9 height 9
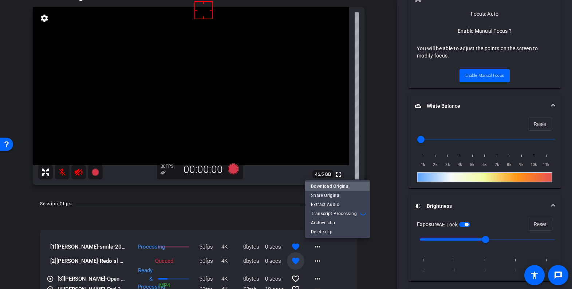
click at [329, 186] on span "Download Original" at bounding box center [337, 186] width 53 height 9
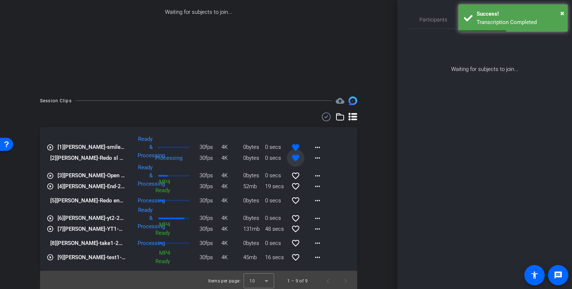
scroll to position [0, 0]
